Goal: Understand process/instructions

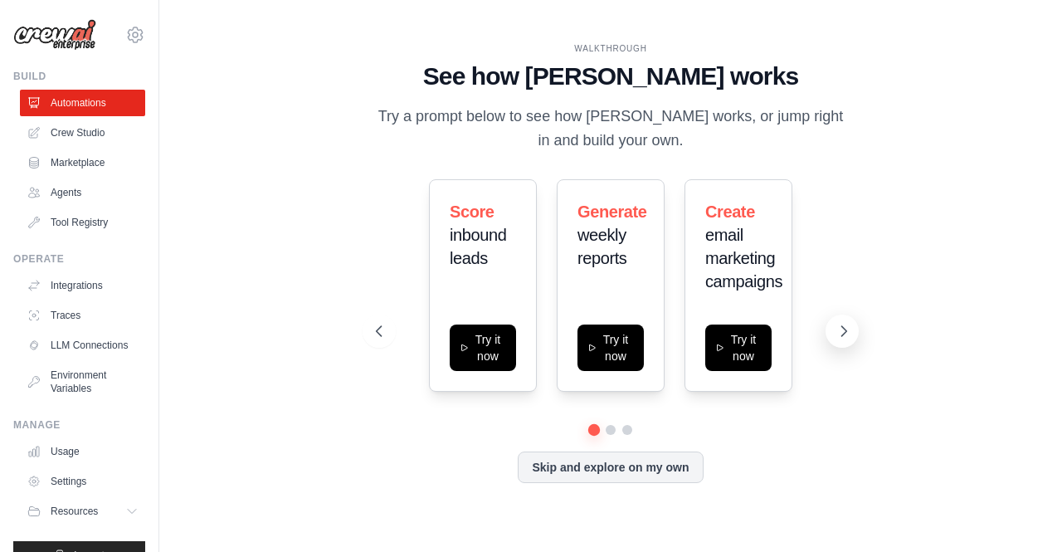
click at [833, 329] on button at bounding box center [841, 330] width 33 height 33
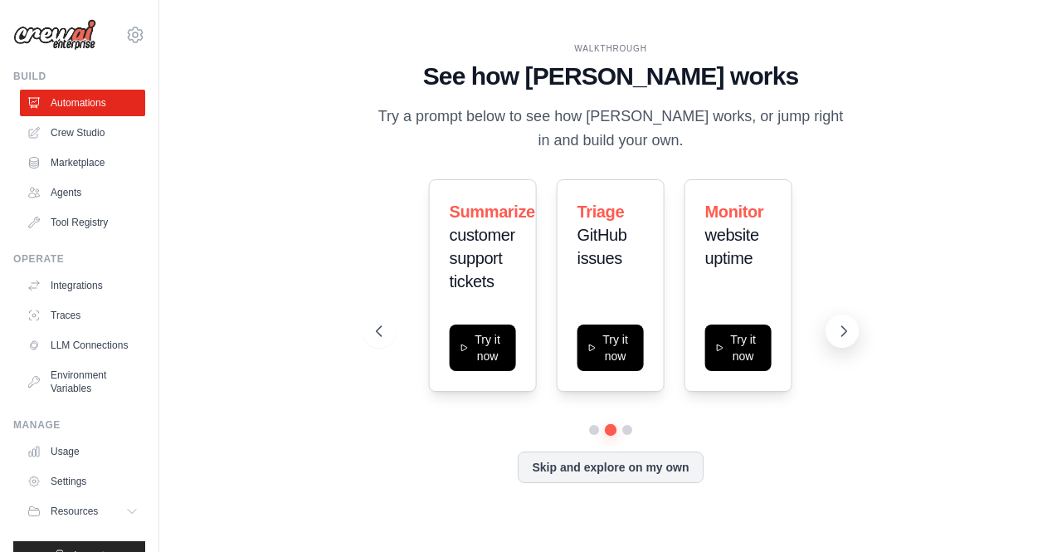
click at [833, 329] on button at bounding box center [841, 330] width 33 height 33
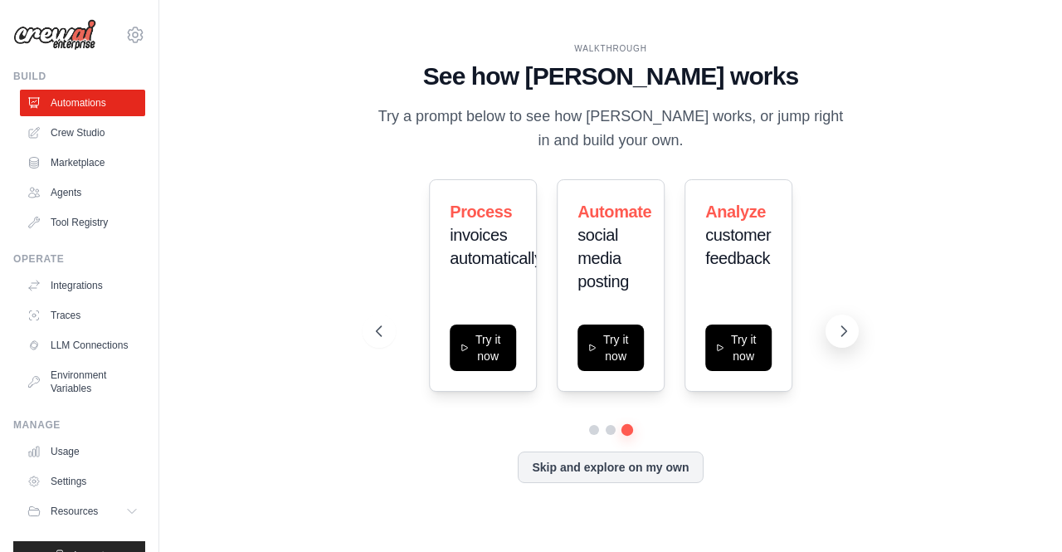
click at [843, 332] on icon at bounding box center [843, 331] width 17 height 17
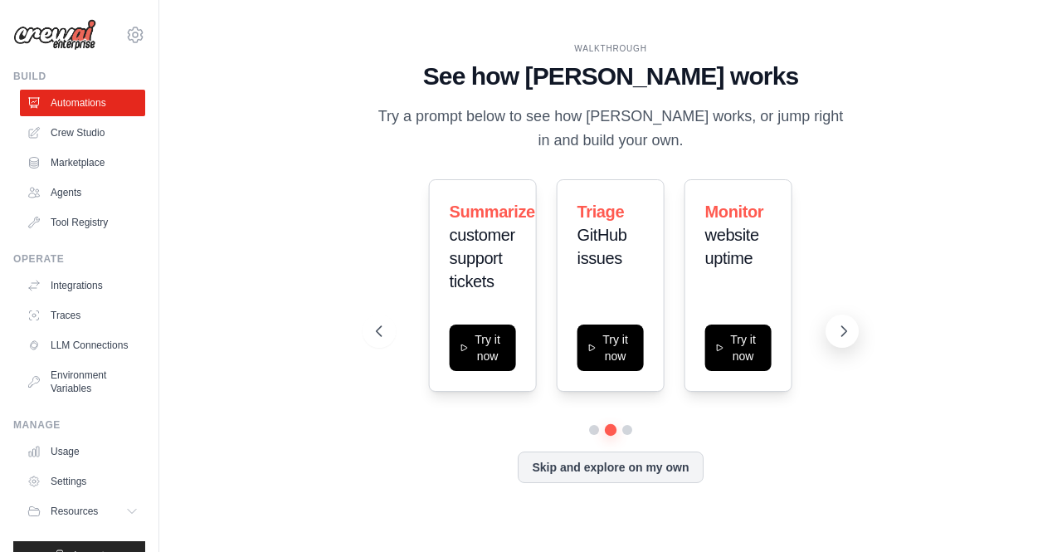
click at [843, 332] on icon at bounding box center [843, 331] width 17 height 17
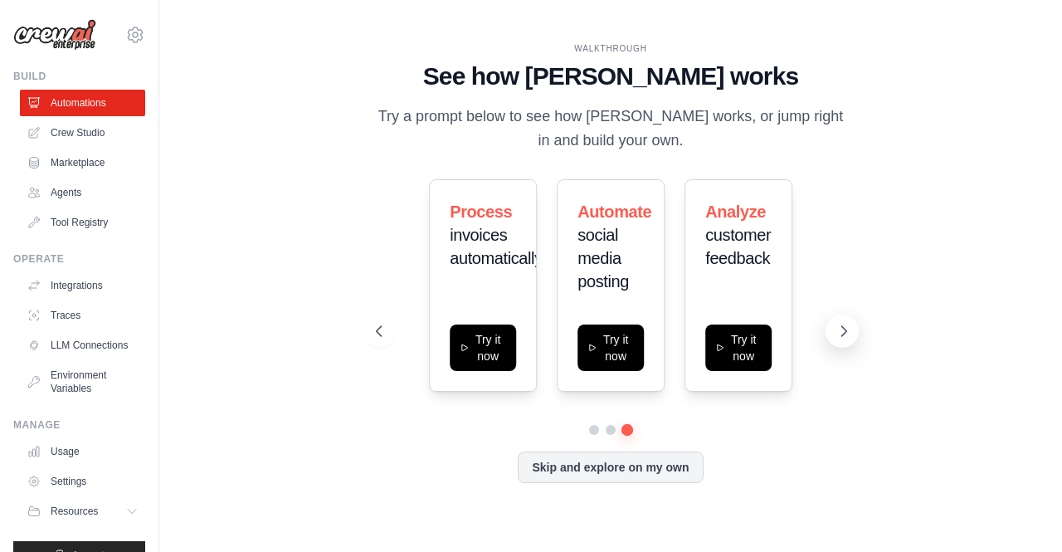
click at [843, 332] on icon at bounding box center [843, 331] width 17 height 17
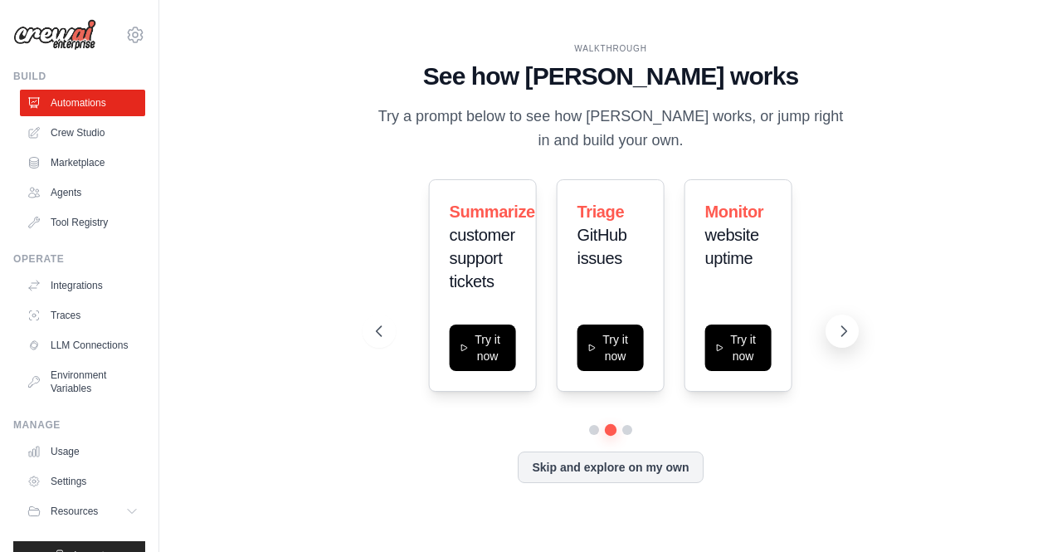
click at [843, 332] on icon at bounding box center [843, 331] width 17 height 17
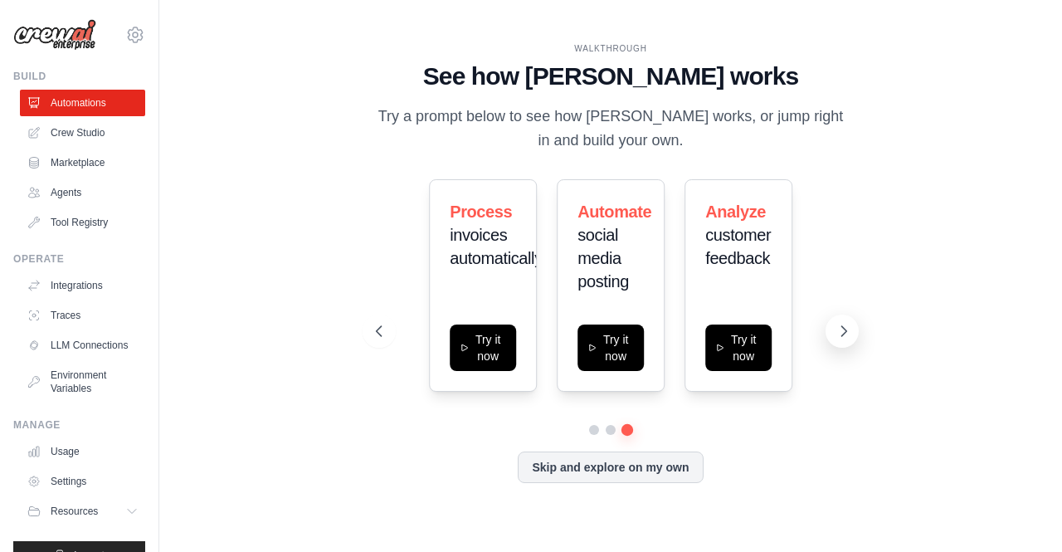
click at [843, 332] on icon at bounding box center [843, 331] width 17 height 17
